Goal: Transaction & Acquisition: Purchase product/service

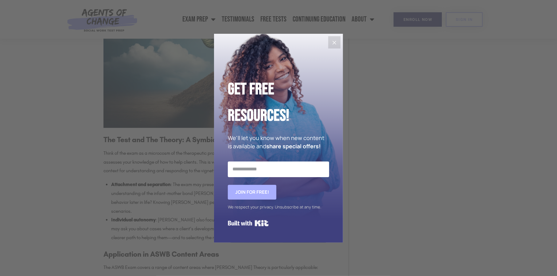
scroll to position [1013, 0]
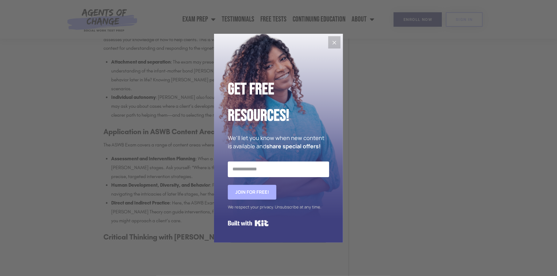
click at [336, 38] on button "Close" at bounding box center [334, 42] width 12 height 12
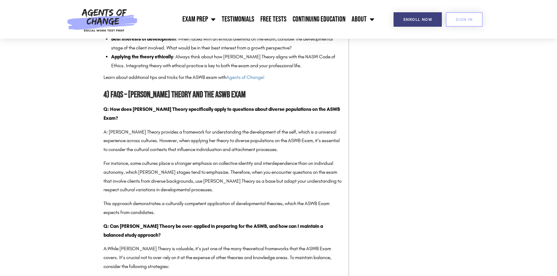
scroll to position [1812, 0]
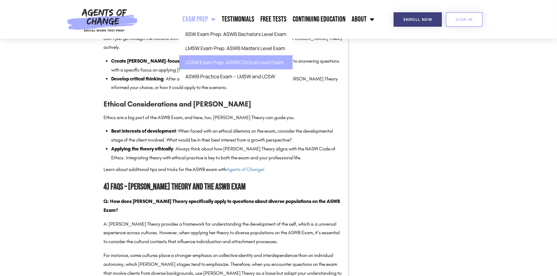
click at [213, 62] on link "LCSW Exam Prep: ASWB Clinical Level Exam" at bounding box center [235, 62] width 113 height 14
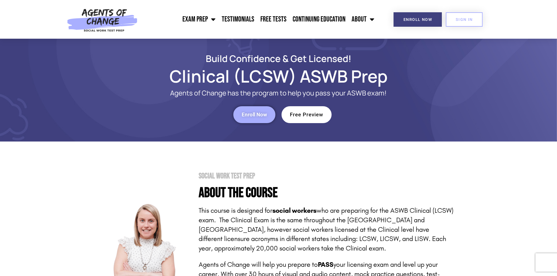
click at [267, 112] on span "Enroll Now" at bounding box center [254, 114] width 25 height 5
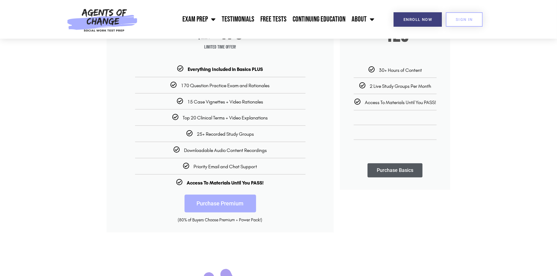
scroll to position [92, 0]
